Goal: Transaction & Acquisition: Purchase product/service

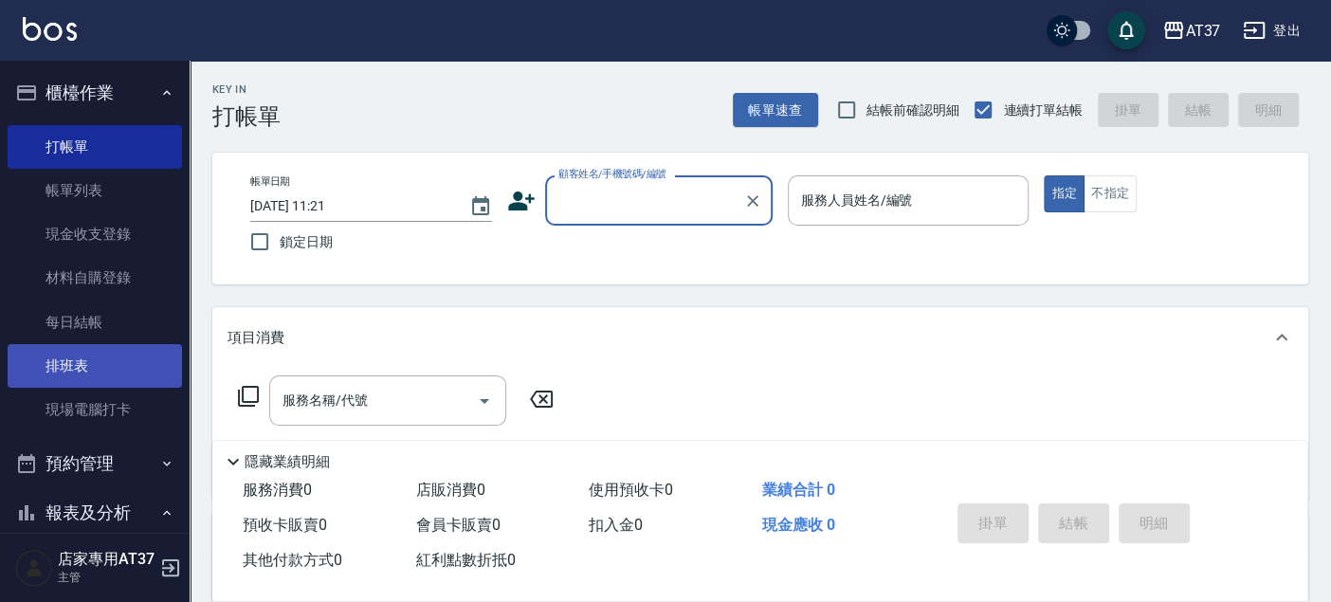
click at [56, 368] on link "排班表" at bounding box center [95, 366] width 174 height 44
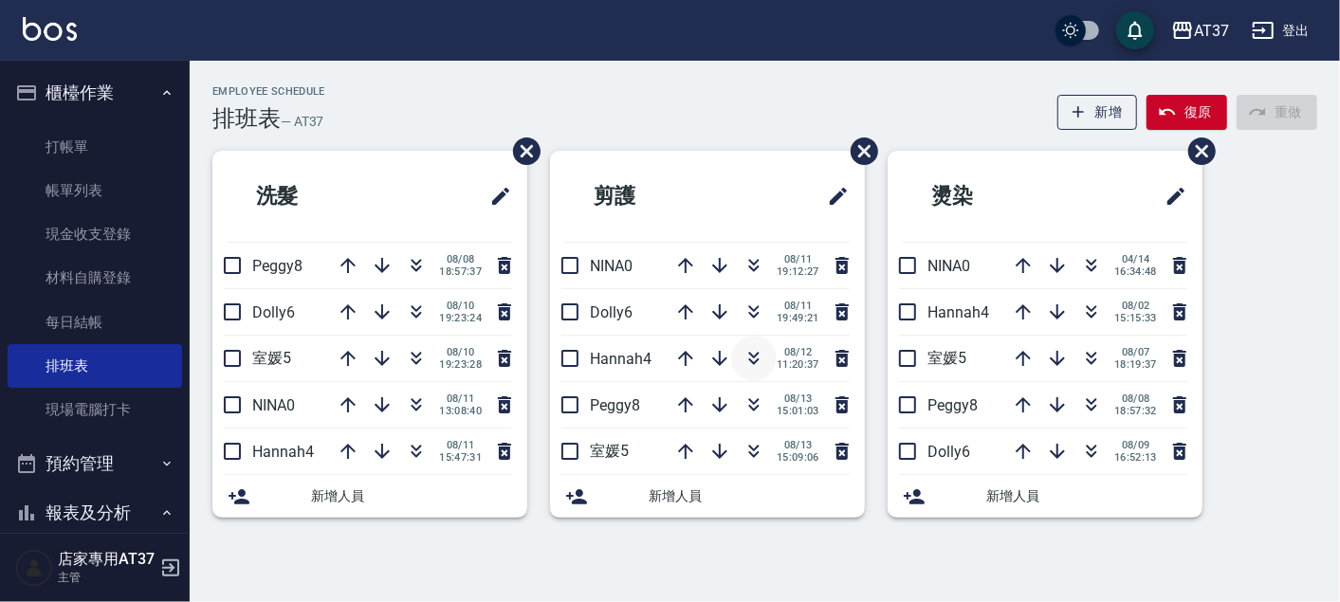
click at [748, 364] on icon "button" at bounding box center [753, 358] width 23 height 23
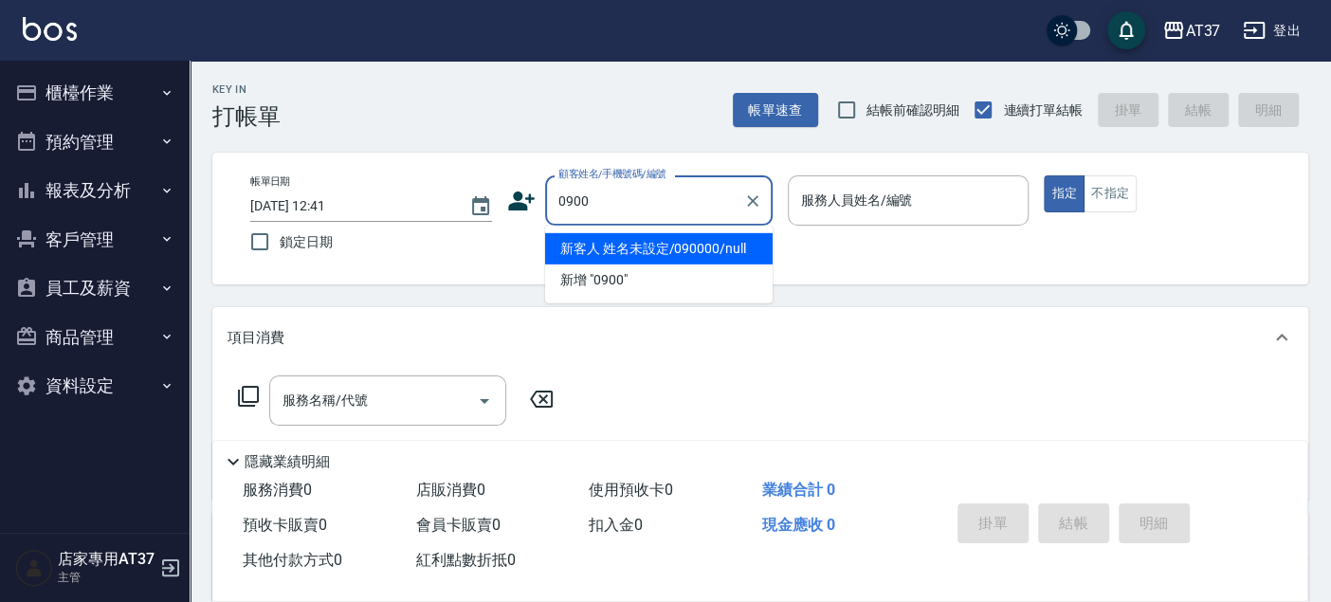
type input "新客人 姓名未設定/090000/null"
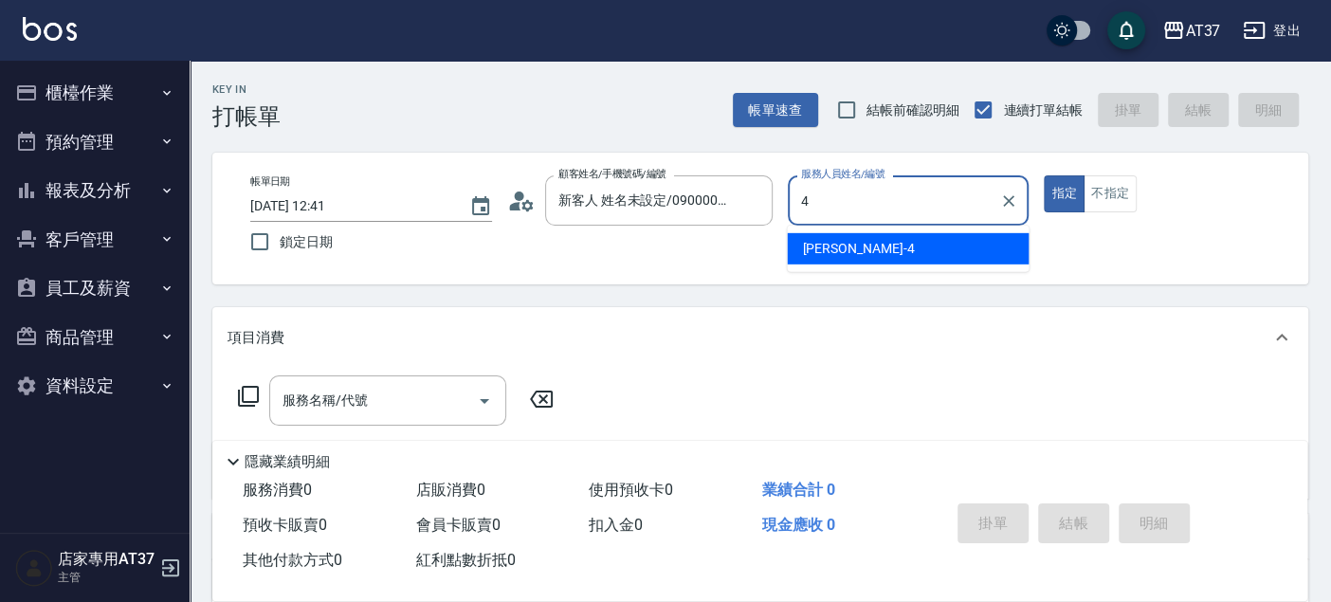
type input "Hannah-4"
type button "true"
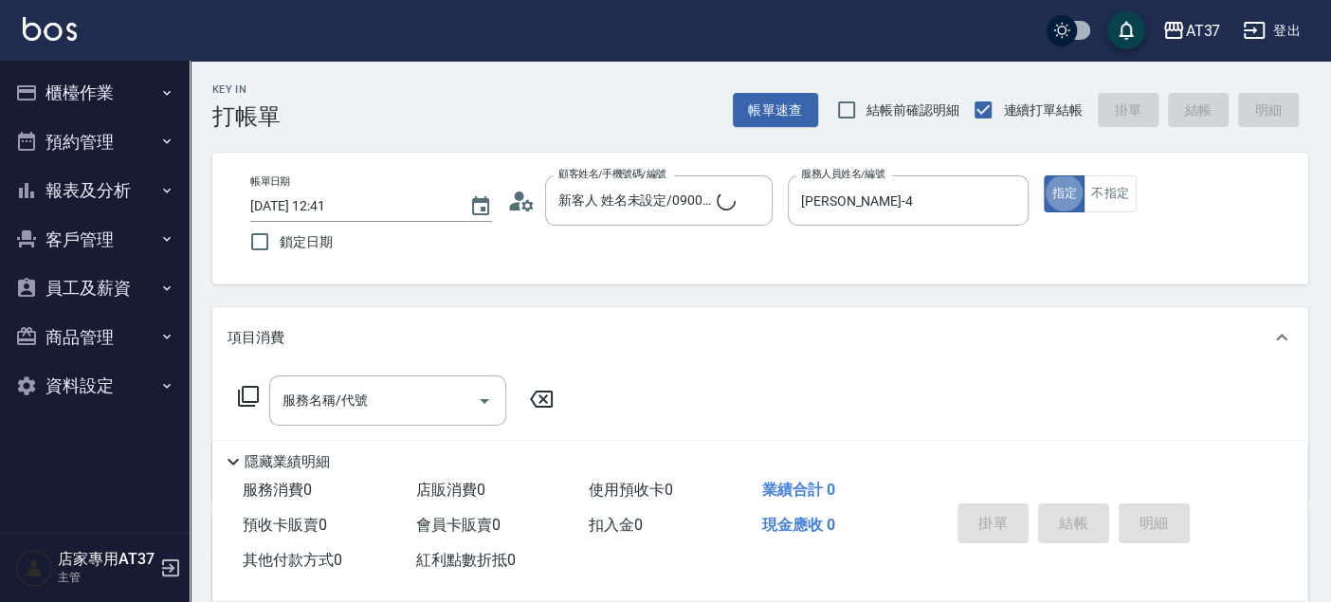
type input "新客人 姓名未設定/0900/null"
click at [1123, 207] on button "不指定" at bounding box center [1110, 193] width 53 height 37
drag, startPoint x: 381, startPoint y: 387, endPoint x: 389, endPoint y: 379, distance: 10.7
click at [383, 387] on input "服務名稱/代號" at bounding box center [374, 400] width 192 height 33
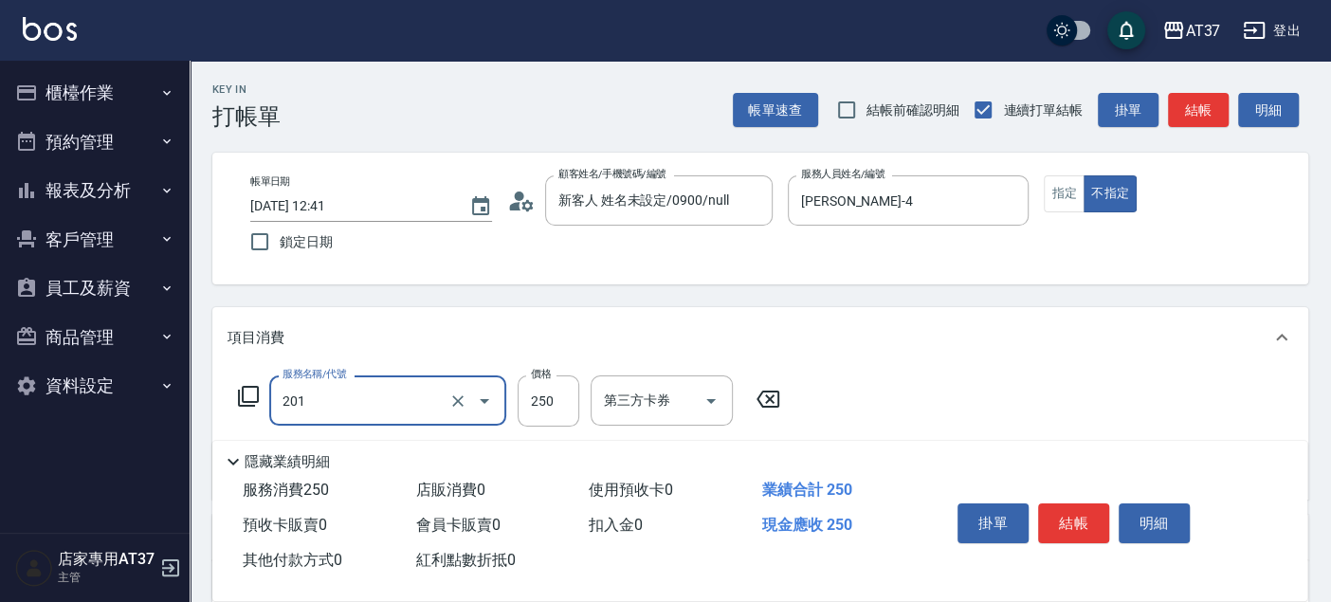
type input "B級單剪(201)"
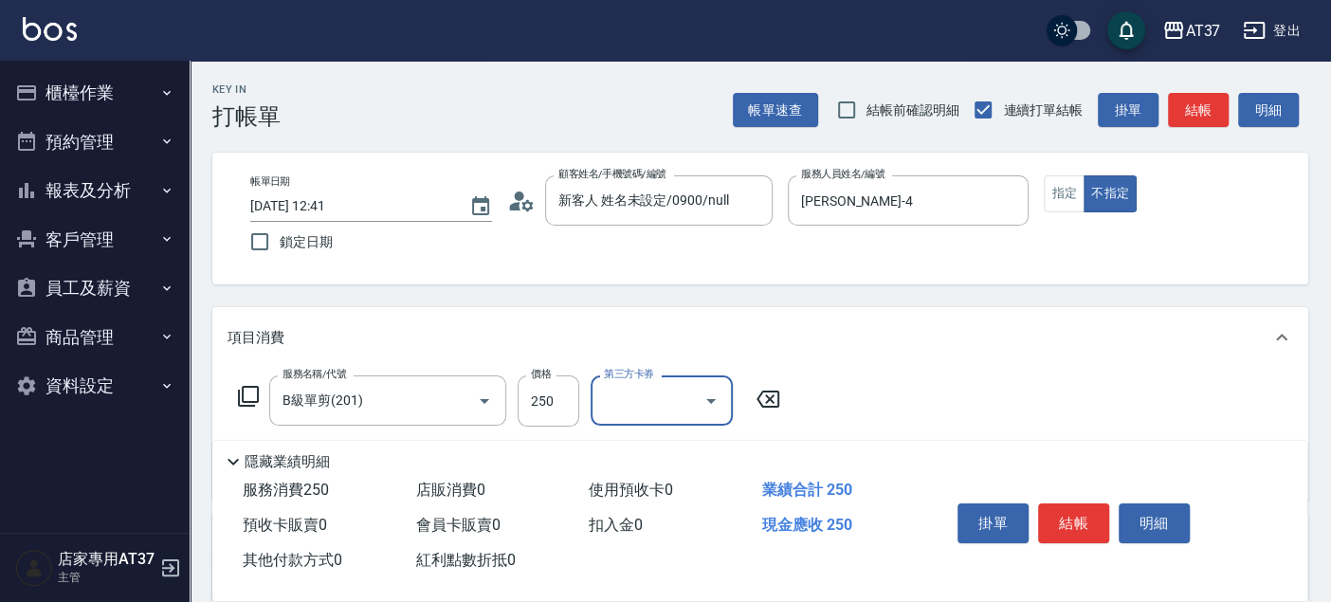
drag, startPoint x: 1083, startPoint y: 516, endPoint x: 1073, endPoint y: 514, distance: 9.7
click at [1082, 517] on button "結帳" at bounding box center [1073, 523] width 71 height 40
